Goal: Check status: Check status

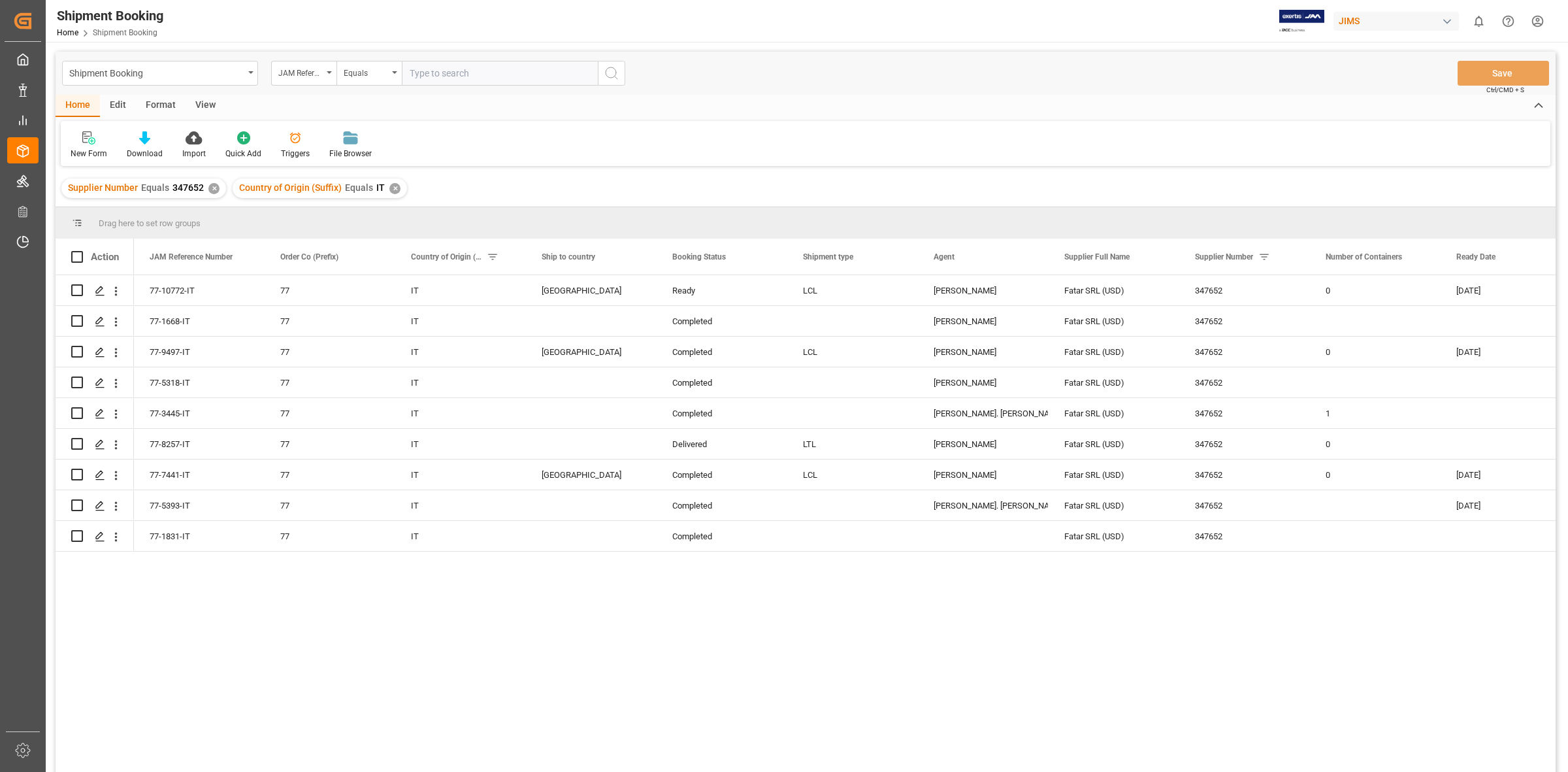
click at [211, 189] on div "✕" at bounding box center [214, 188] width 11 height 11
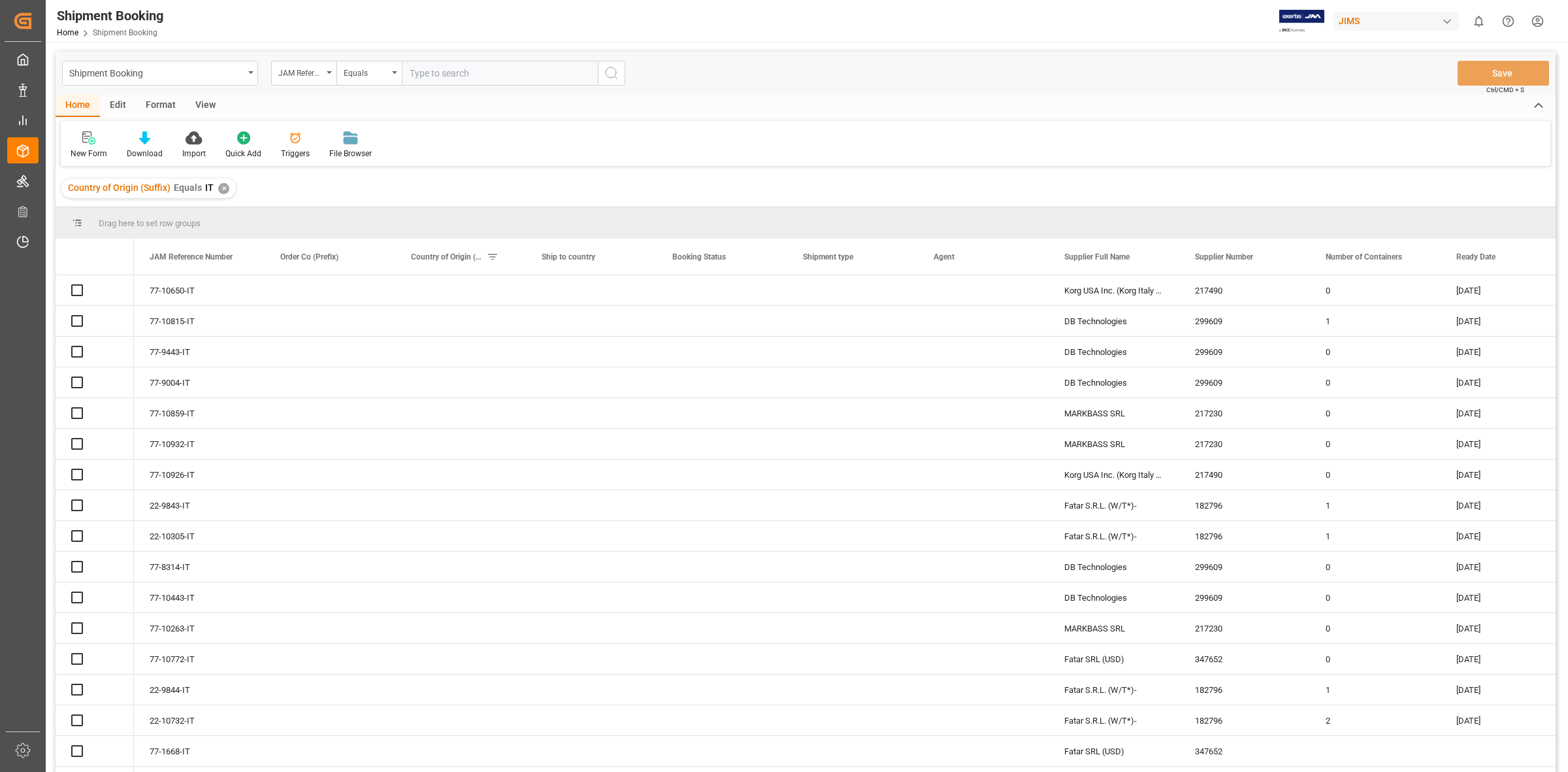
click at [219, 189] on div "✕" at bounding box center [224, 188] width 11 height 11
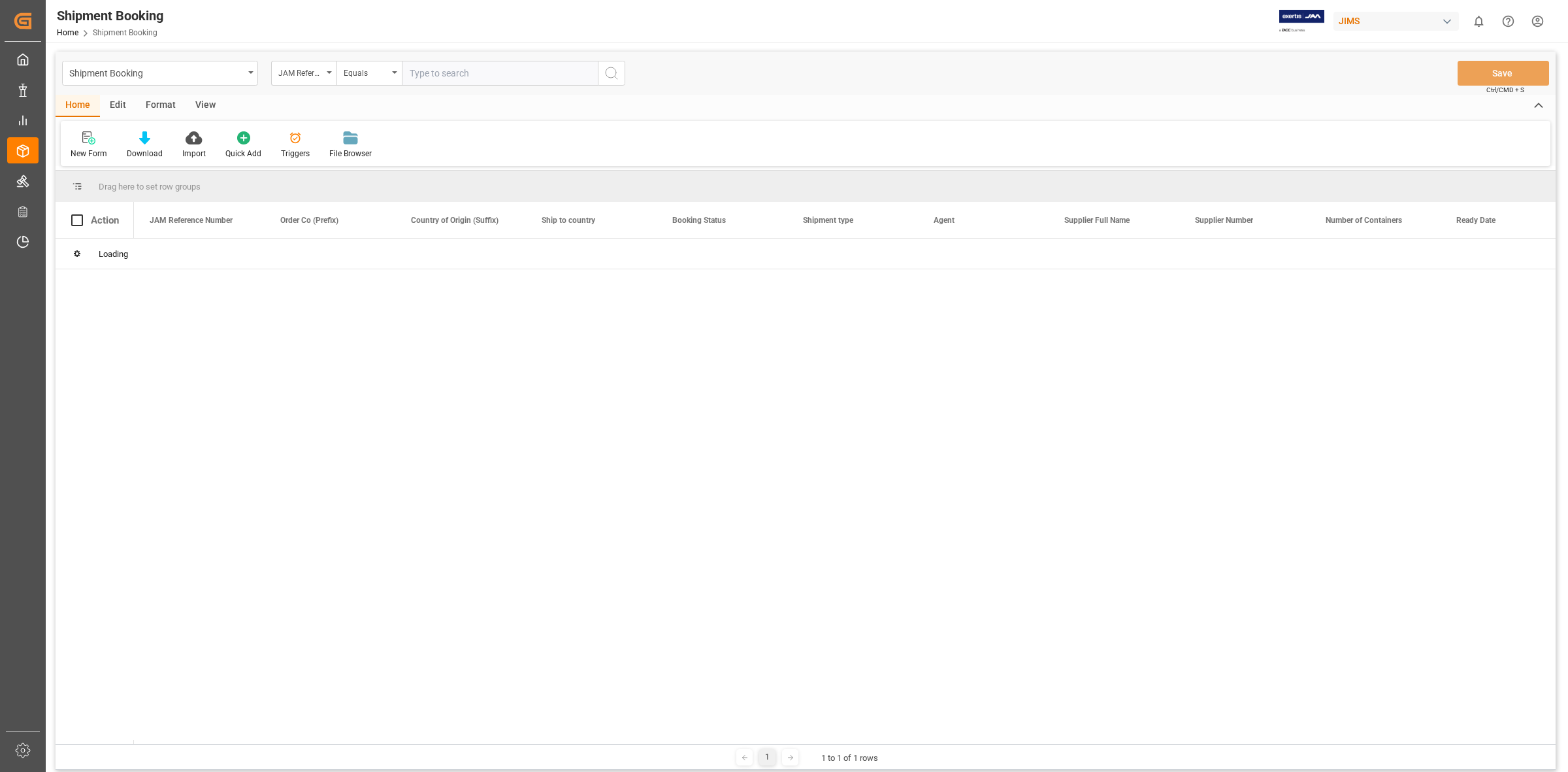
click at [421, 79] on input "text" at bounding box center [500, 73] width 196 height 25
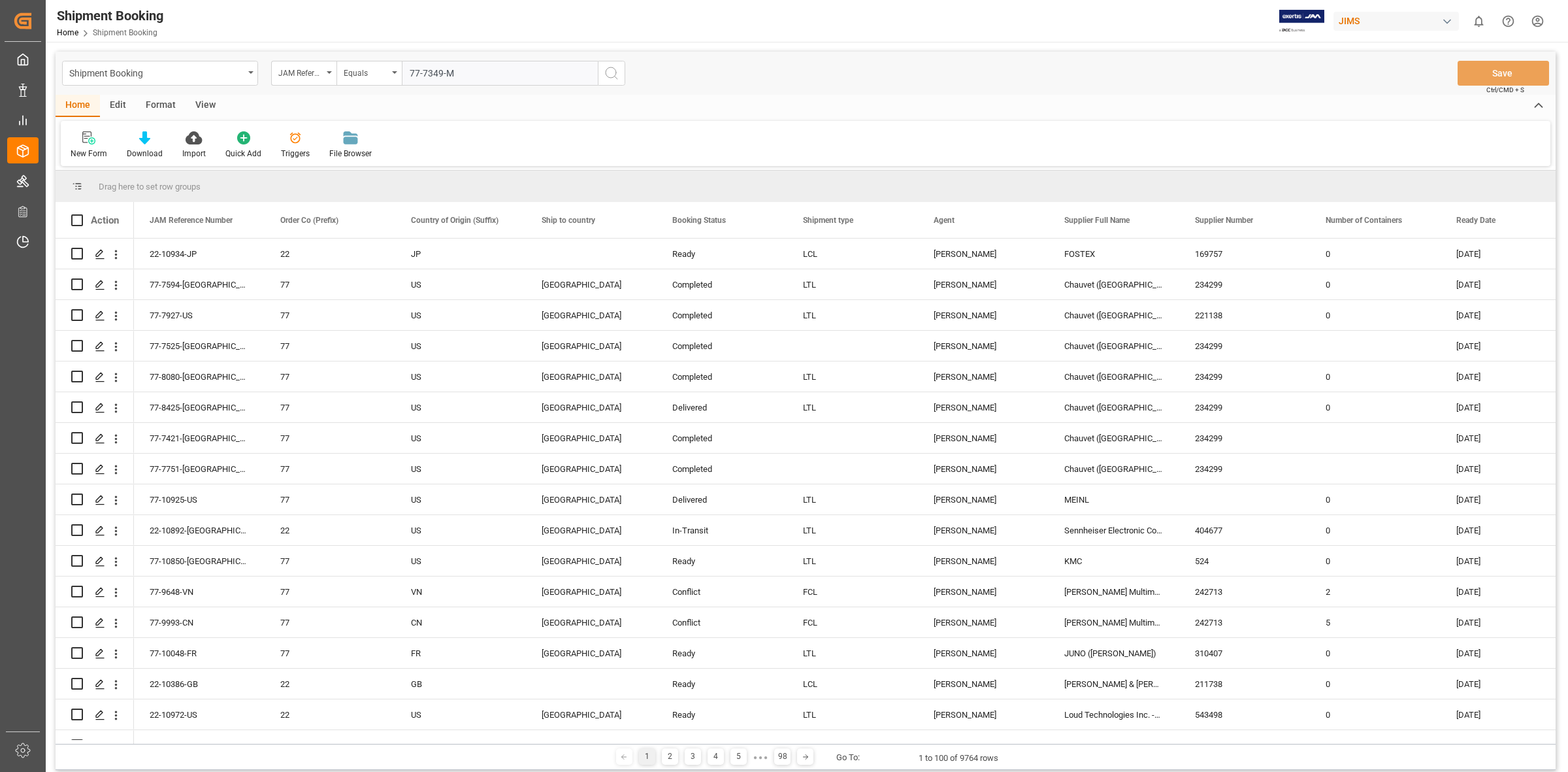
type input "77-7349-MY"
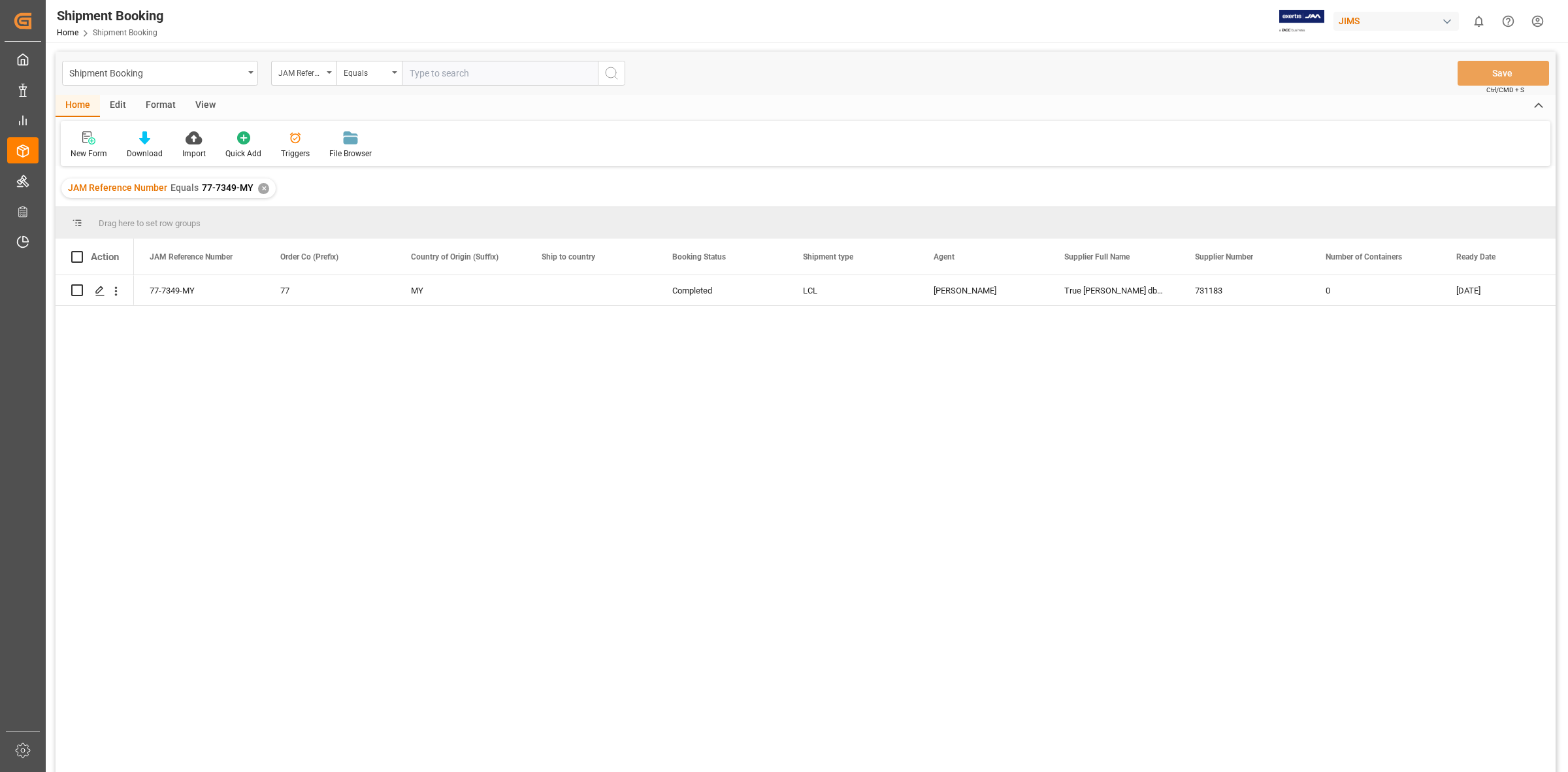
click at [115, 367] on div "77-7349-MY 77 MY Completed LCL JangGyu [PERSON_NAME] True [PERSON_NAME] Loudspe…" at bounding box center [805, 525] width 1501 height 501
click at [93, 291] on div "Press SPACE to select this row." at bounding box center [99, 291] width 20 height 25
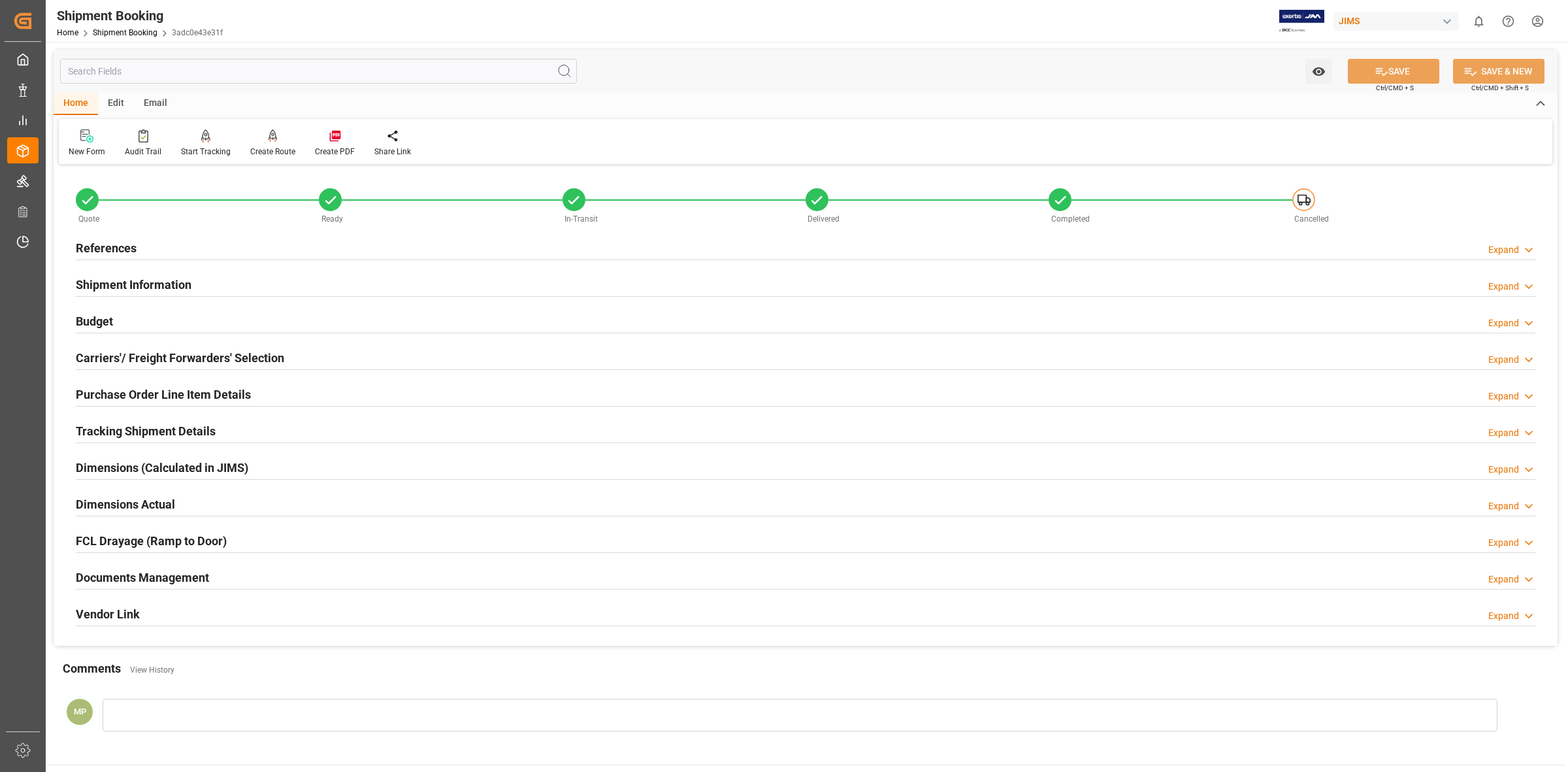
click at [211, 592] on div "Documents Management Expand" at bounding box center [805, 577] width 1479 height 36
click at [1505, 576] on div "Expand" at bounding box center [1504, 579] width 31 height 13
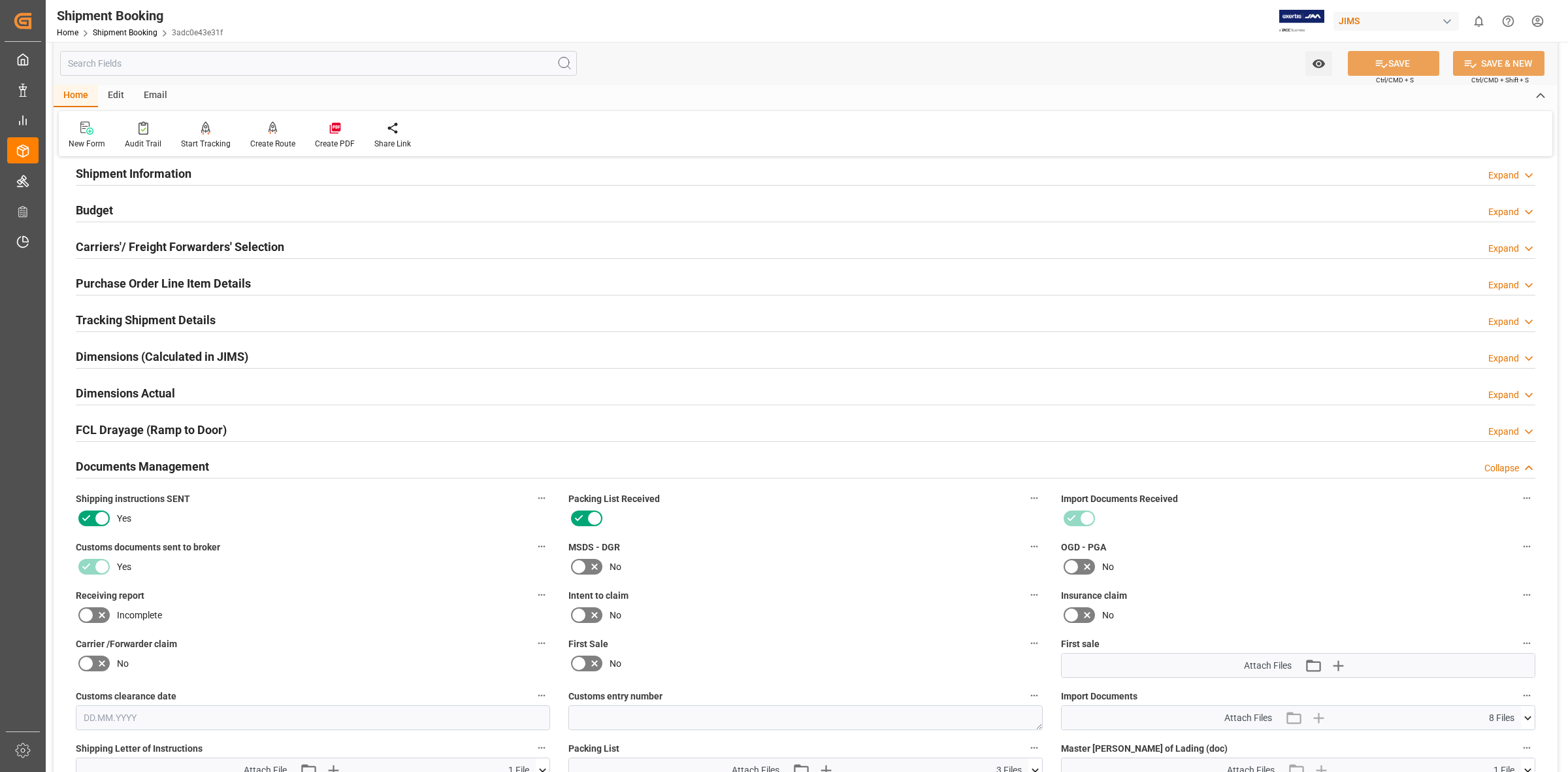
scroll to position [245, 0]
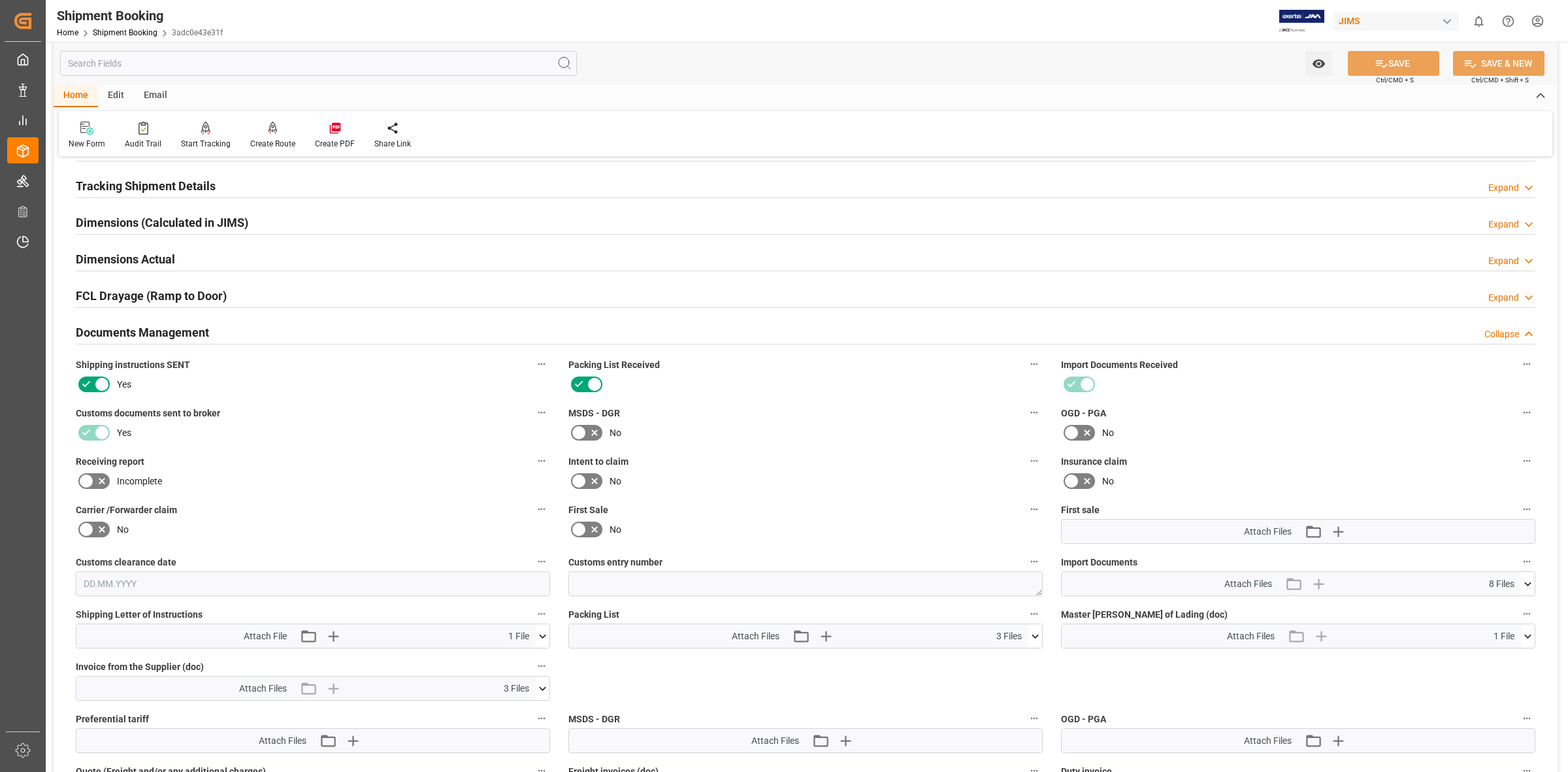
click at [540, 684] on icon at bounding box center [542, 688] width 13 height 13
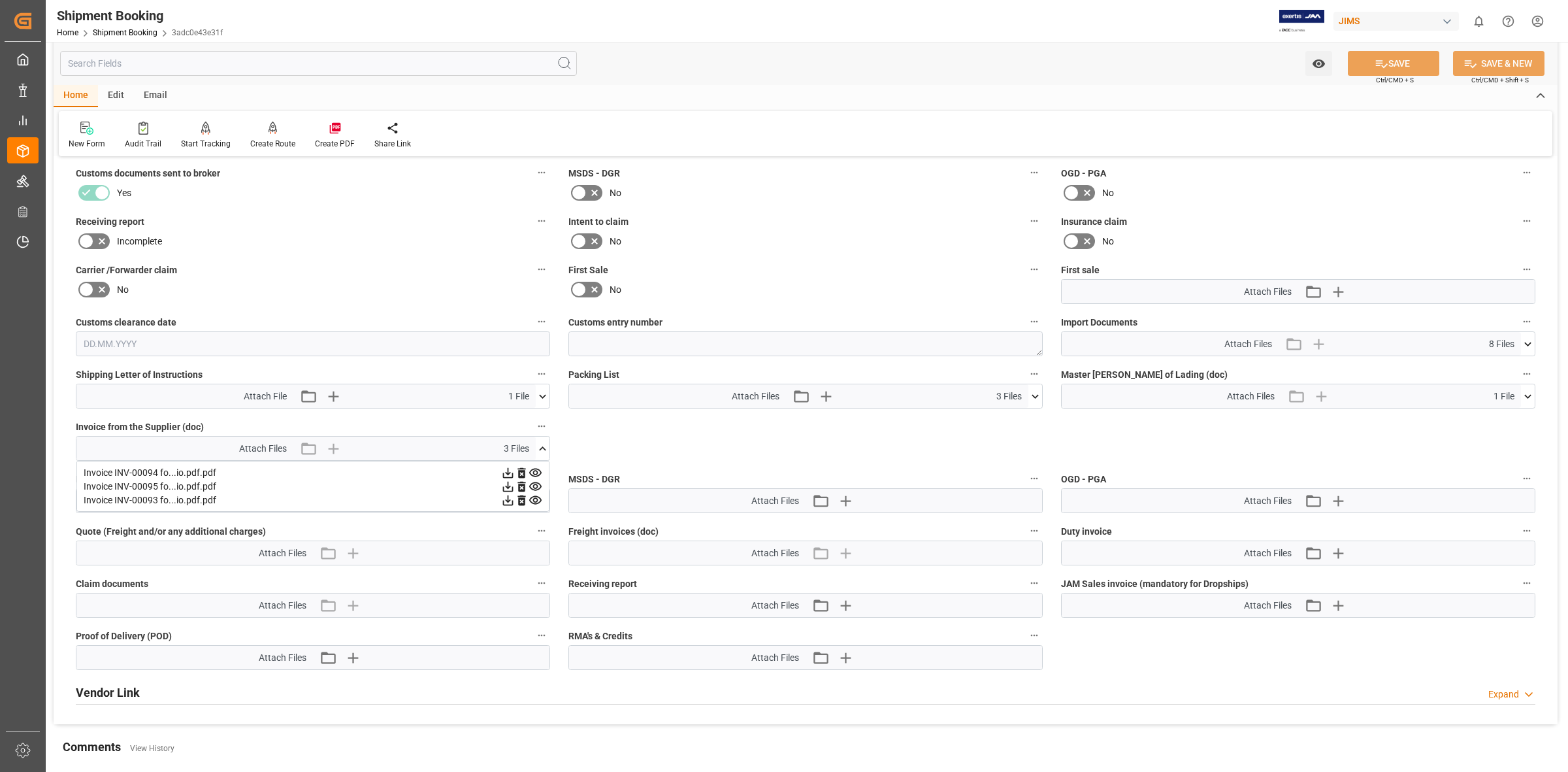
scroll to position [490, 0]
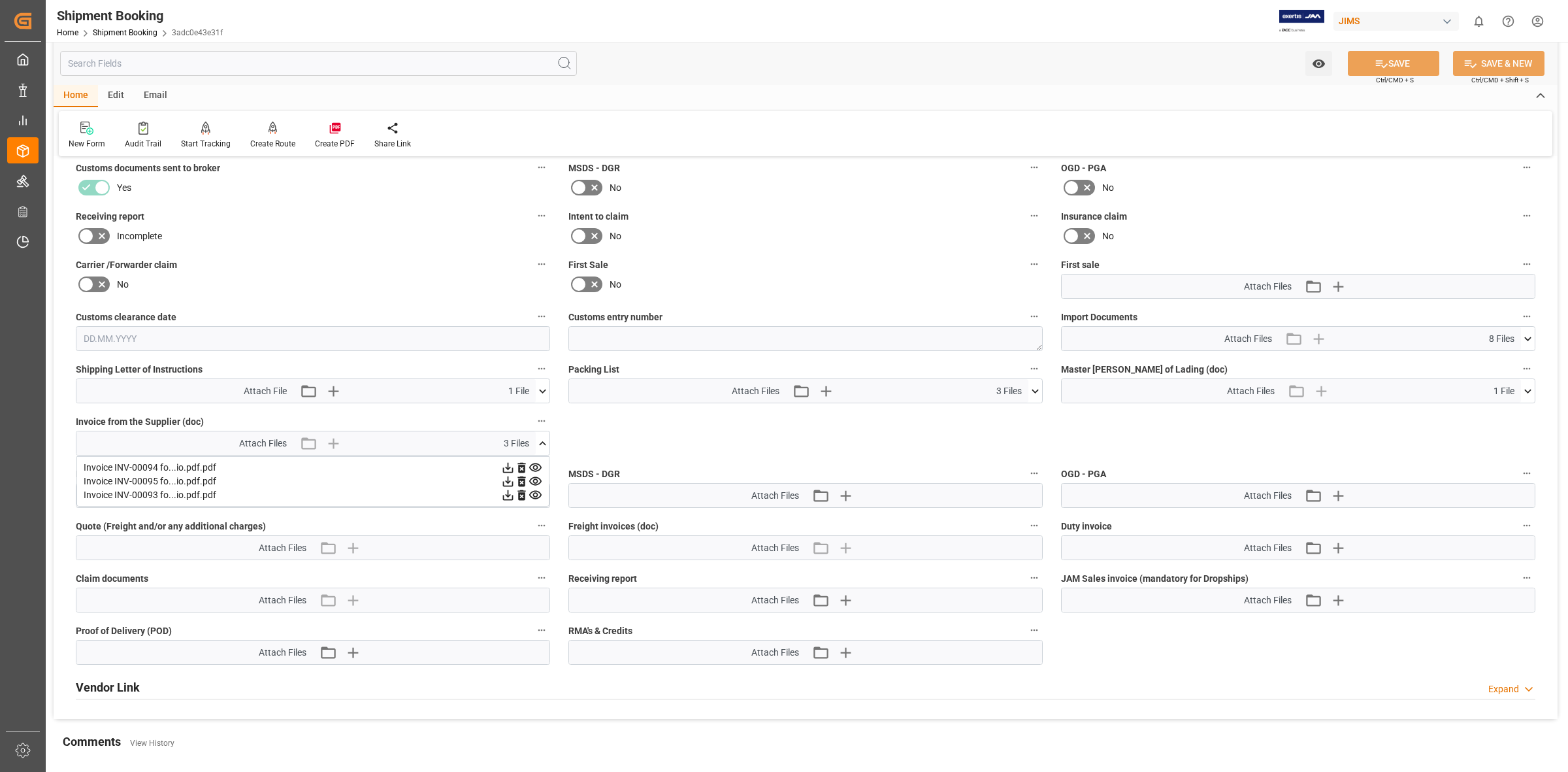
click at [540, 466] on icon at bounding box center [535, 467] width 13 height 9
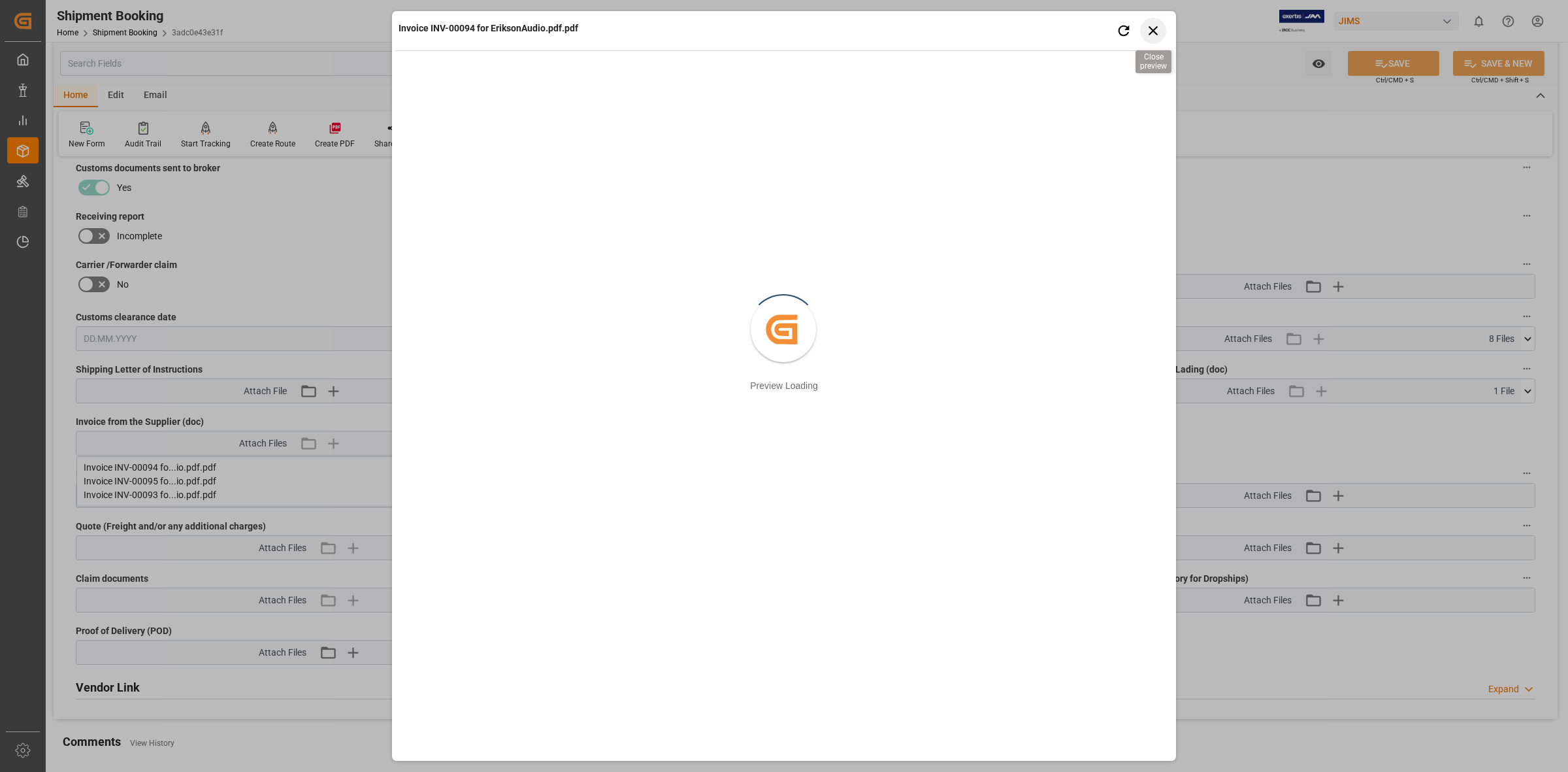
click at [1147, 30] on icon "button" at bounding box center [1154, 30] width 17 height 17
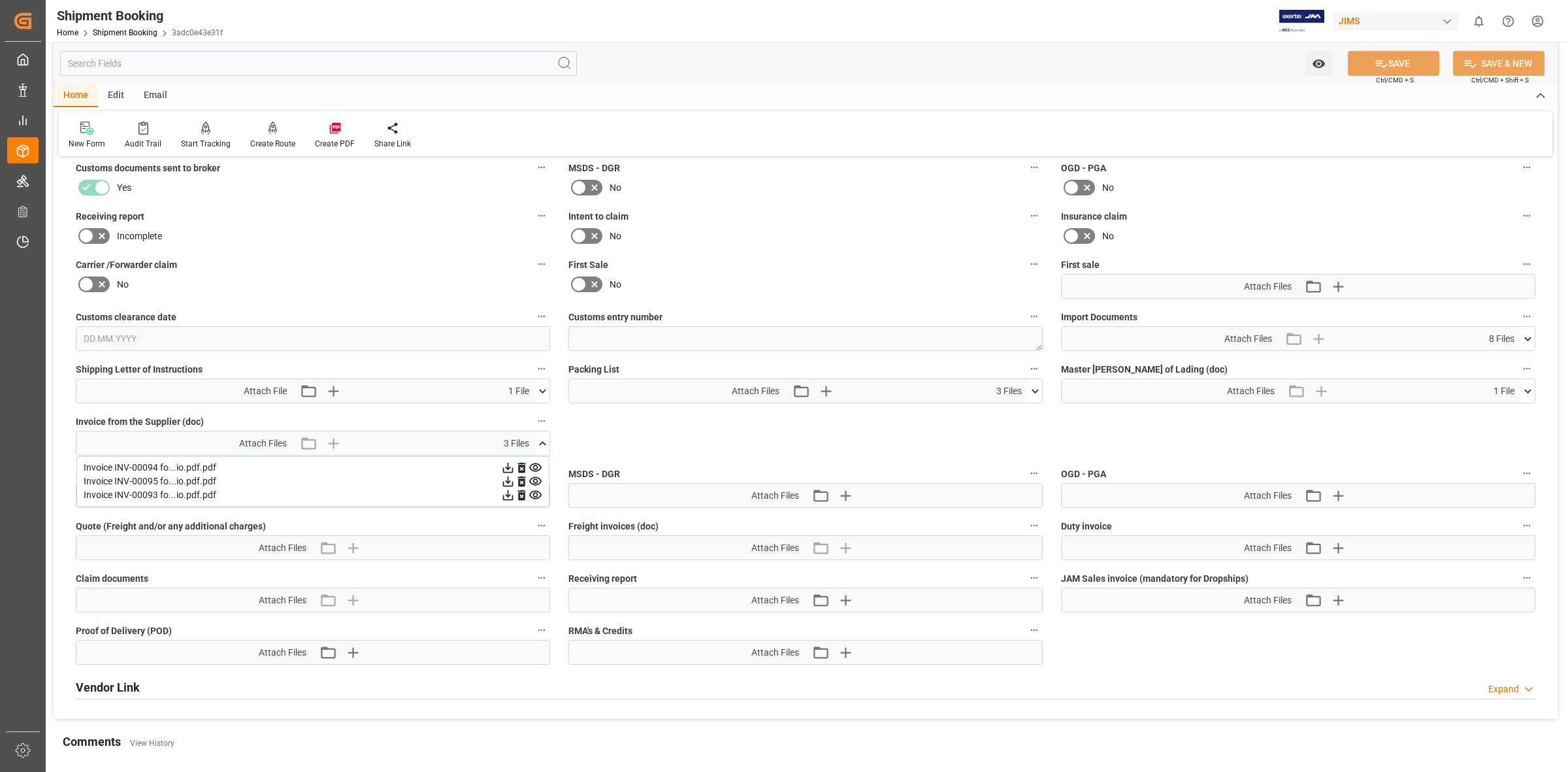
drag, startPoint x: 533, startPoint y: 465, endPoint x: 507, endPoint y: 466, distance: 26.0
click at [507, 466] on icon at bounding box center [508, 467] width 10 height 10
click at [538, 481] on icon at bounding box center [535, 481] width 13 height 13
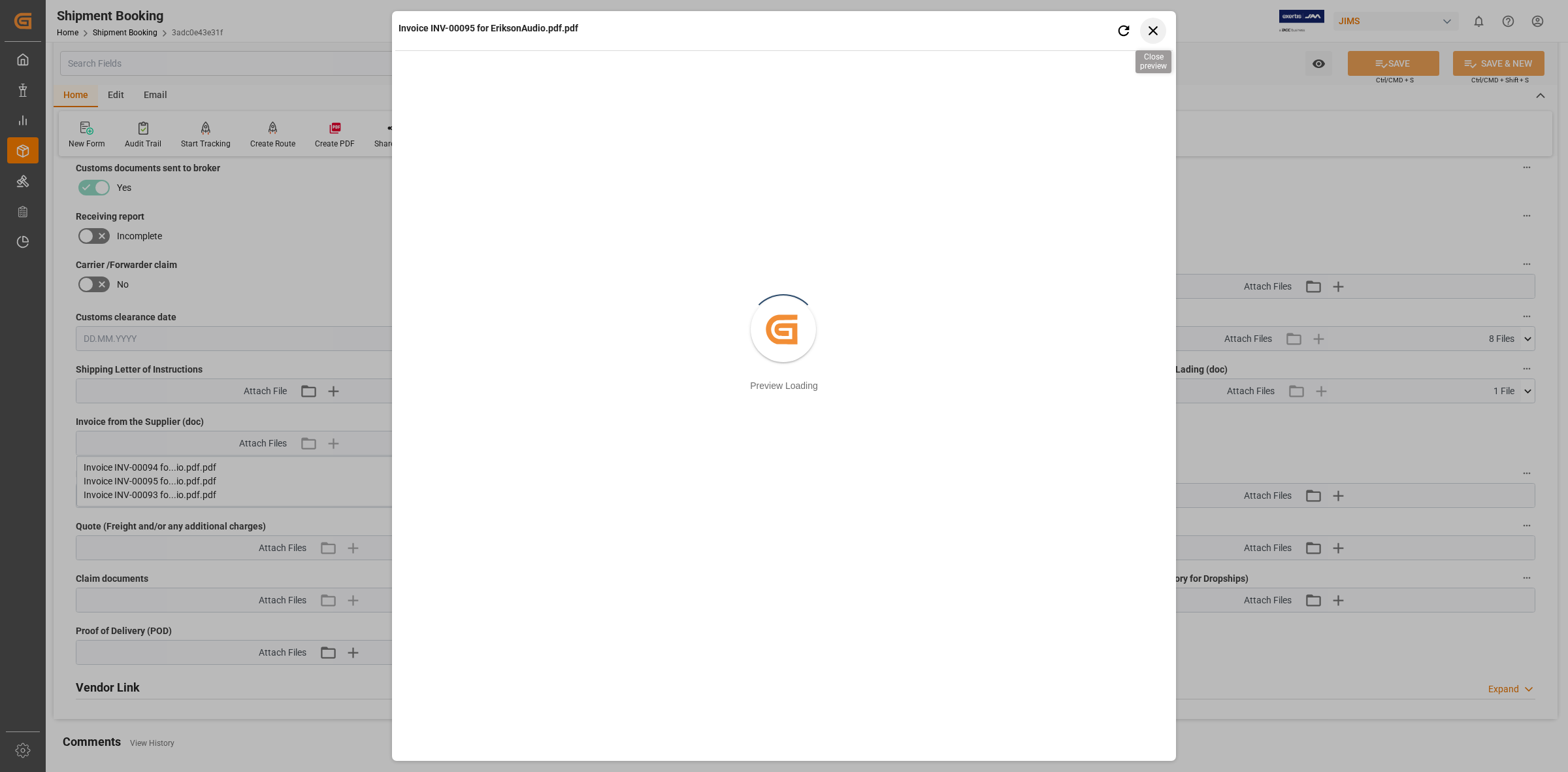
click at [1151, 29] on icon "button" at bounding box center [1154, 31] width 10 height 10
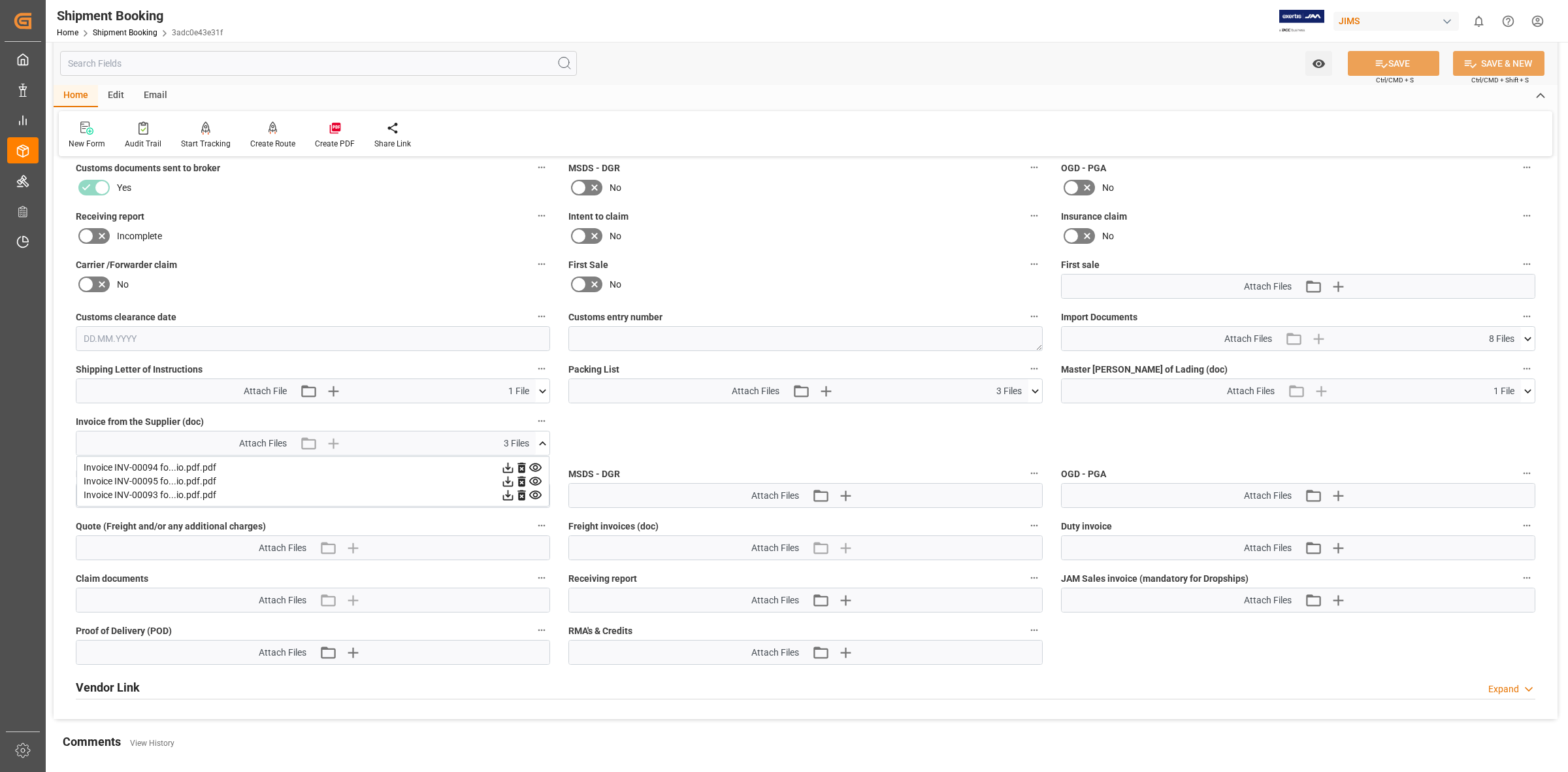
click at [508, 481] on icon at bounding box center [508, 481] width 10 height 10
click at [510, 496] on icon at bounding box center [508, 494] width 13 height 13
